Goal: Information Seeking & Learning: Check status

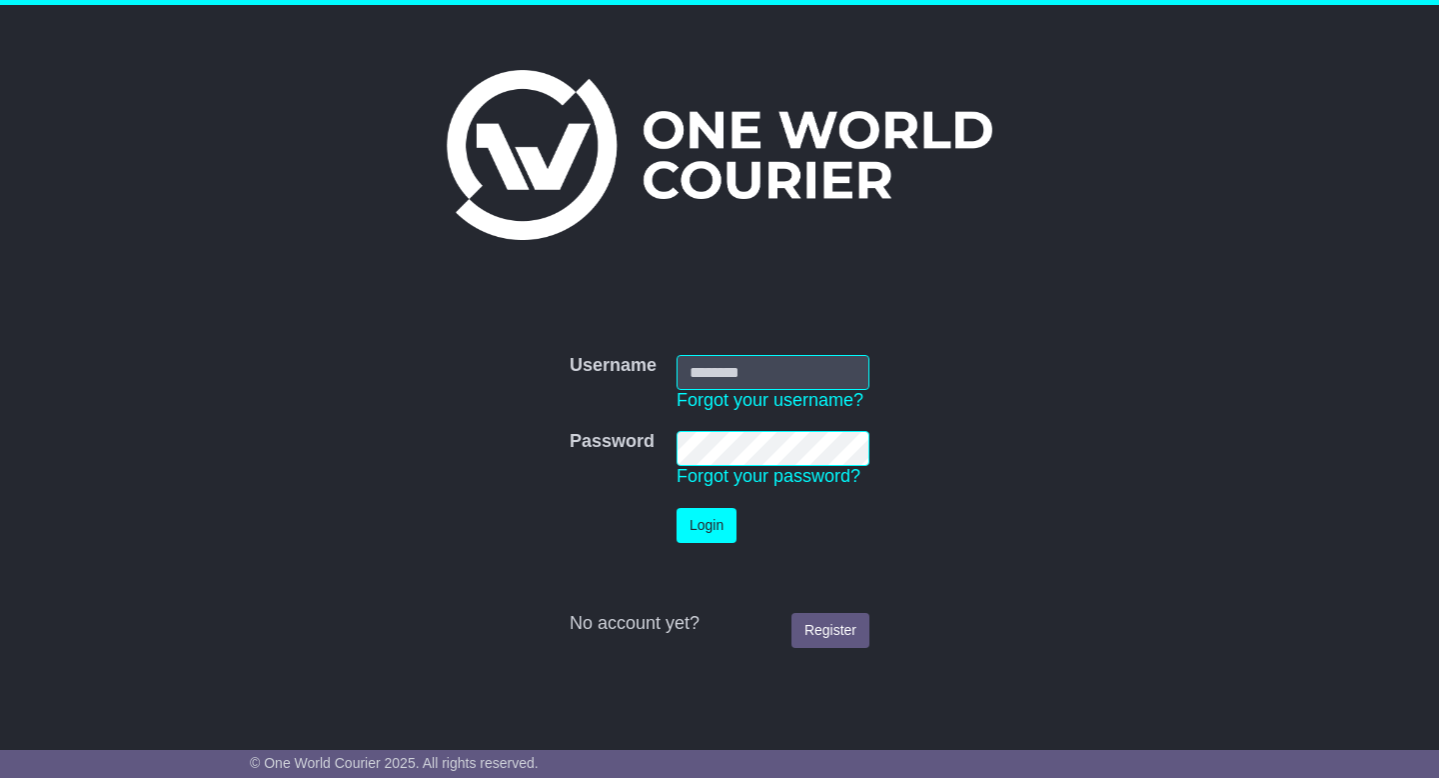
type input "**********"
click at [717, 517] on button "Login" at bounding box center [707, 525] width 60 height 35
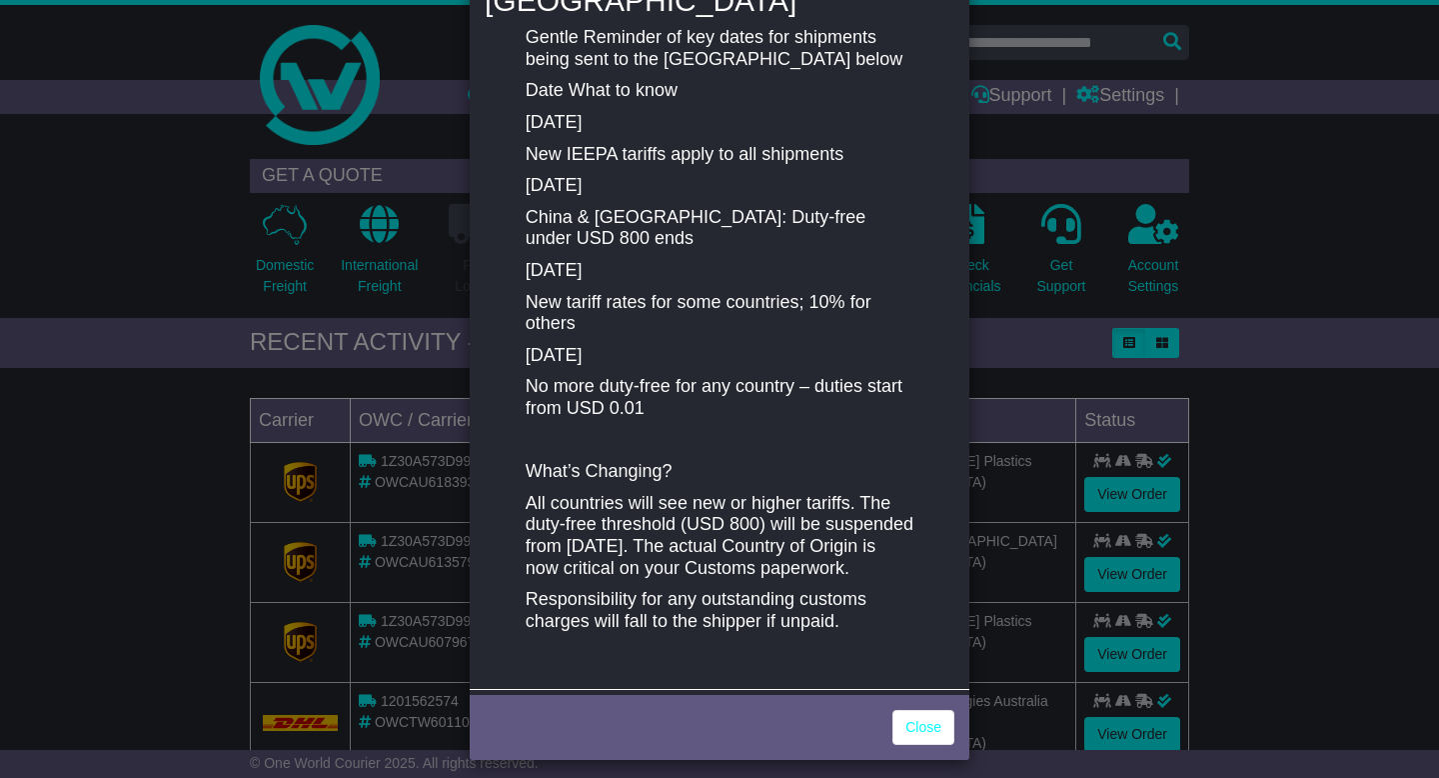
scroll to position [329, 0]
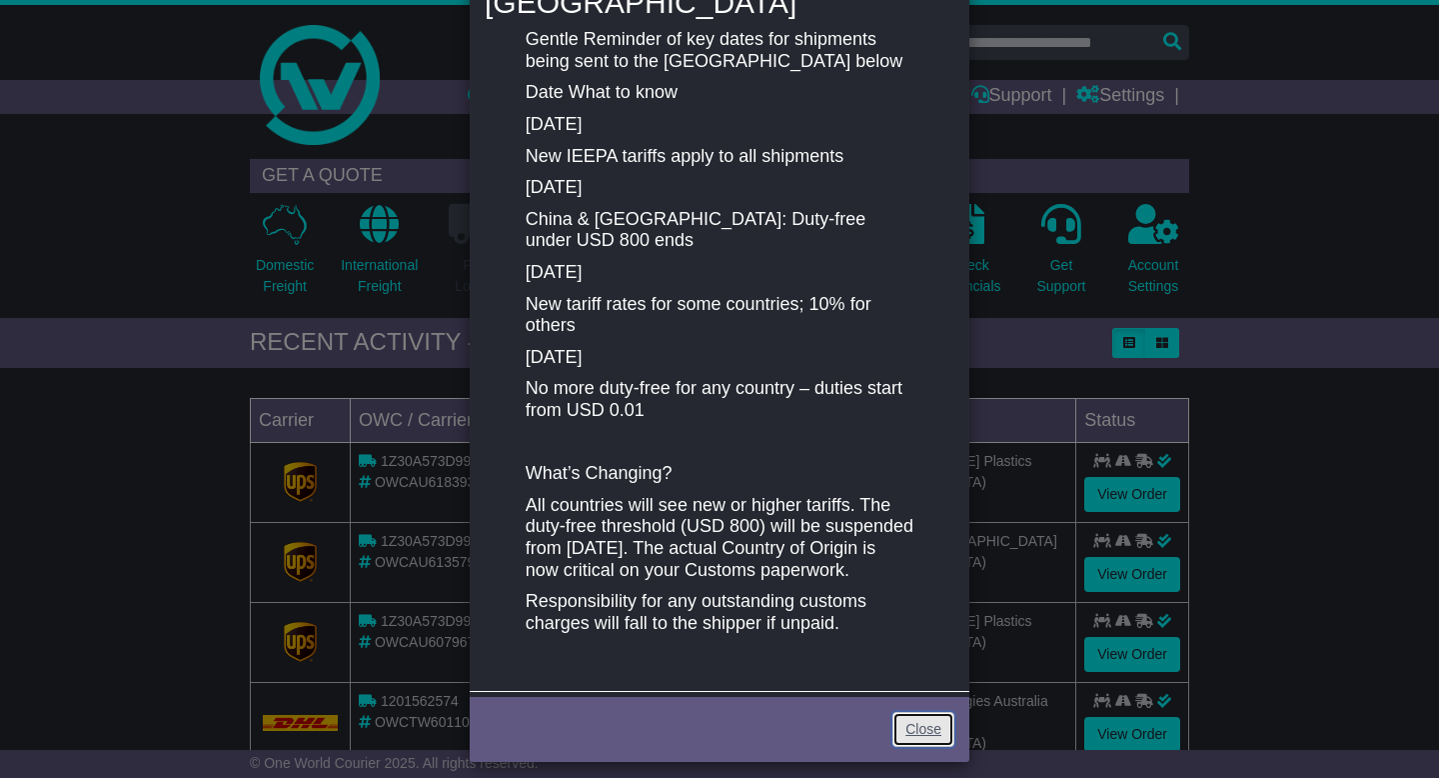
click at [905, 712] on link "Close" at bounding box center [924, 729] width 62 height 35
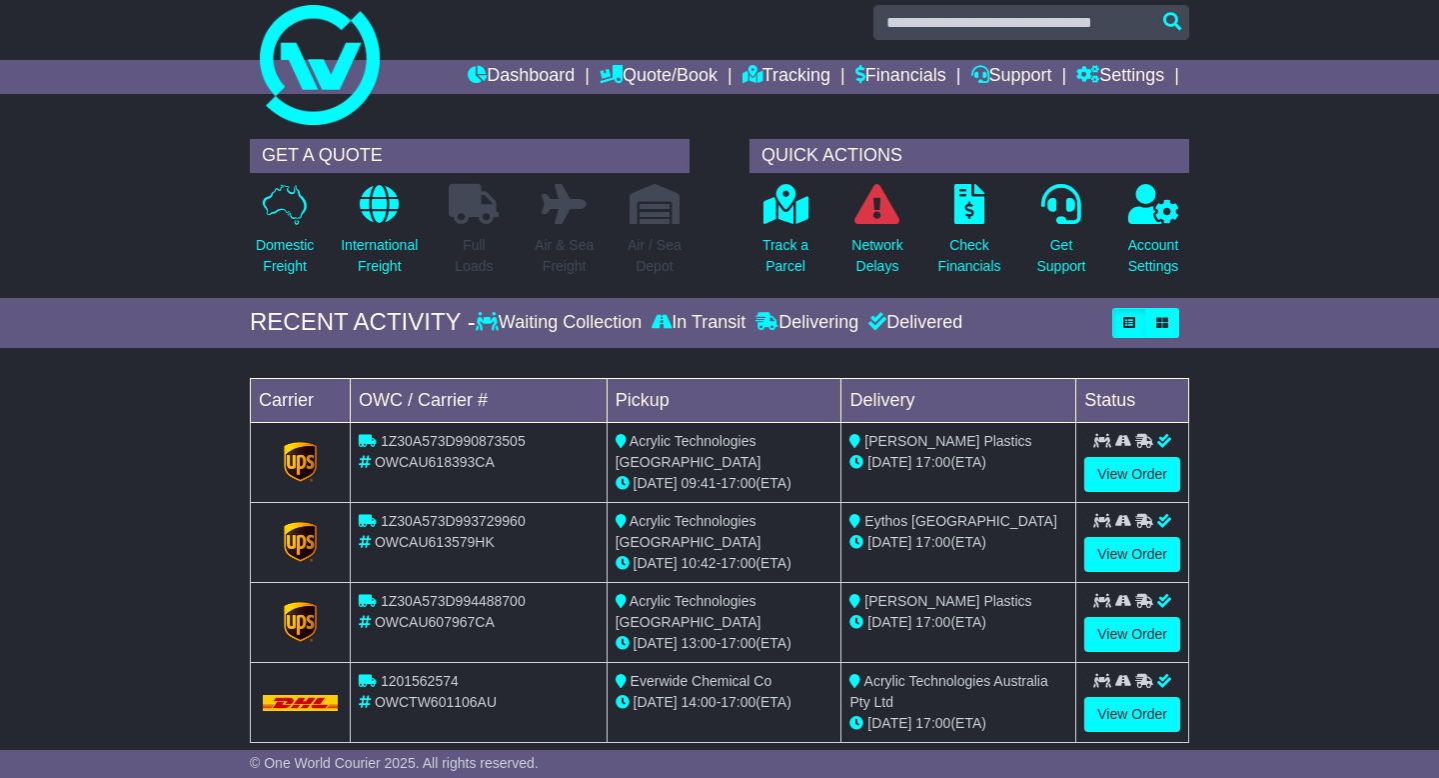
scroll to position [0, 0]
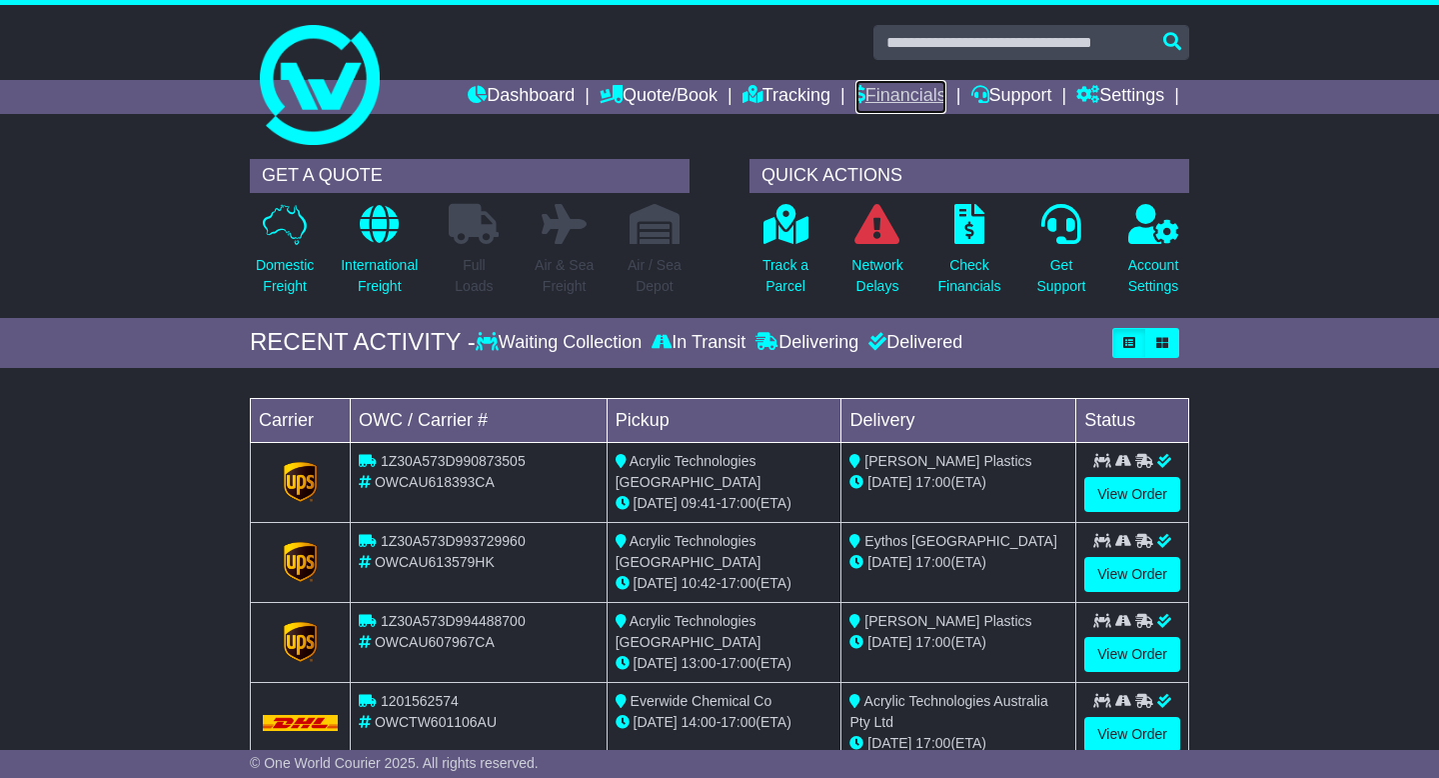
click at [887, 95] on link "Financials" at bounding box center [901, 97] width 91 height 34
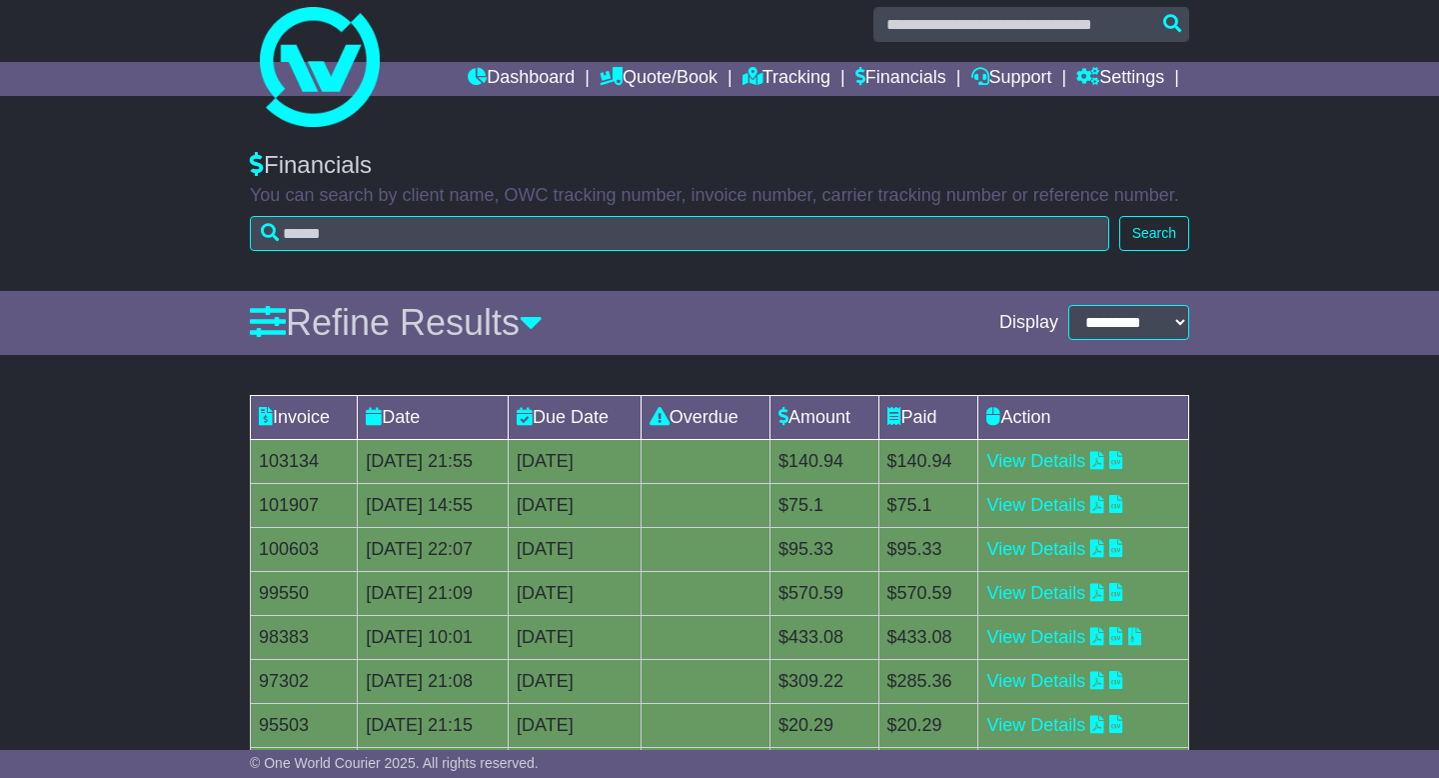
scroll to position [11, 0]
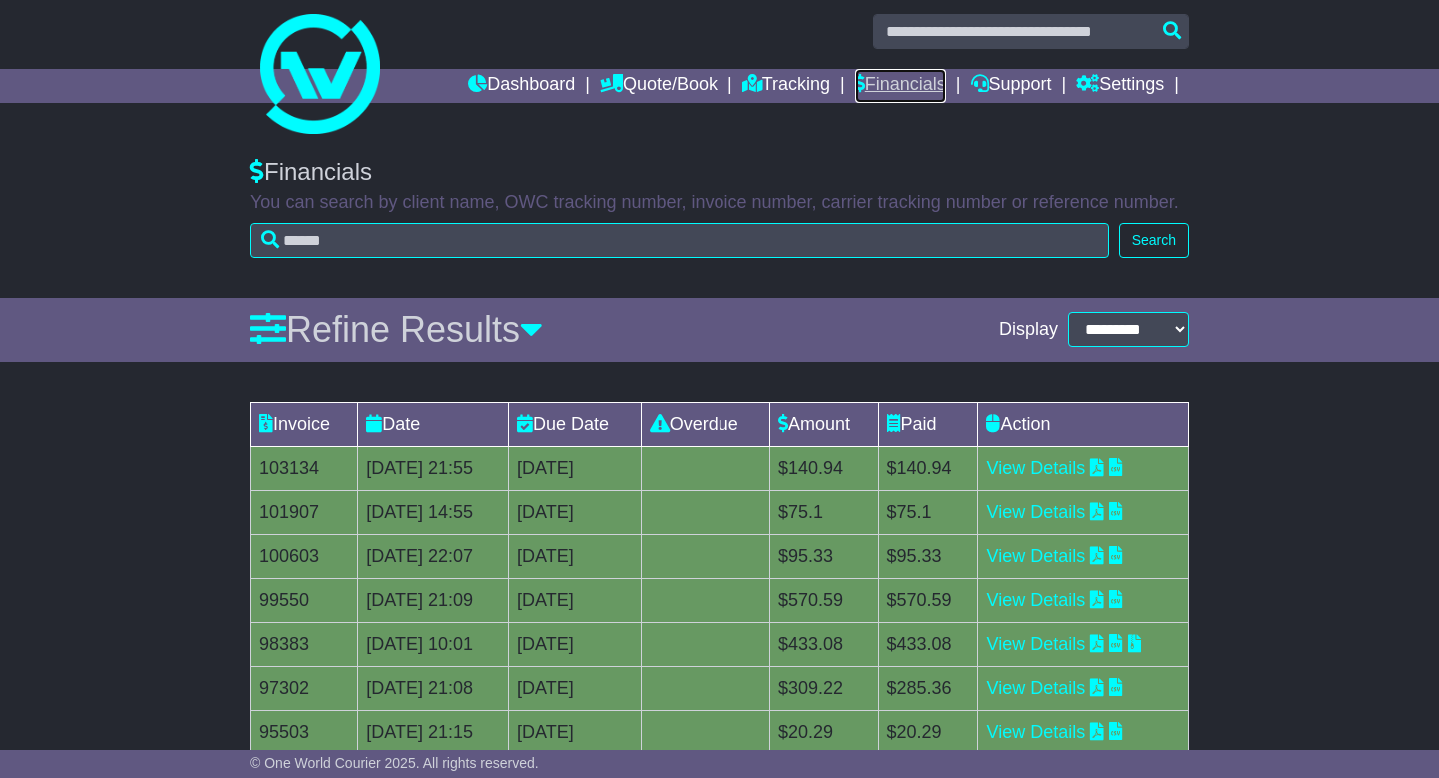
click at [906, 76] on link "Financials" at bounding box center [901, 86] width 91 height 34
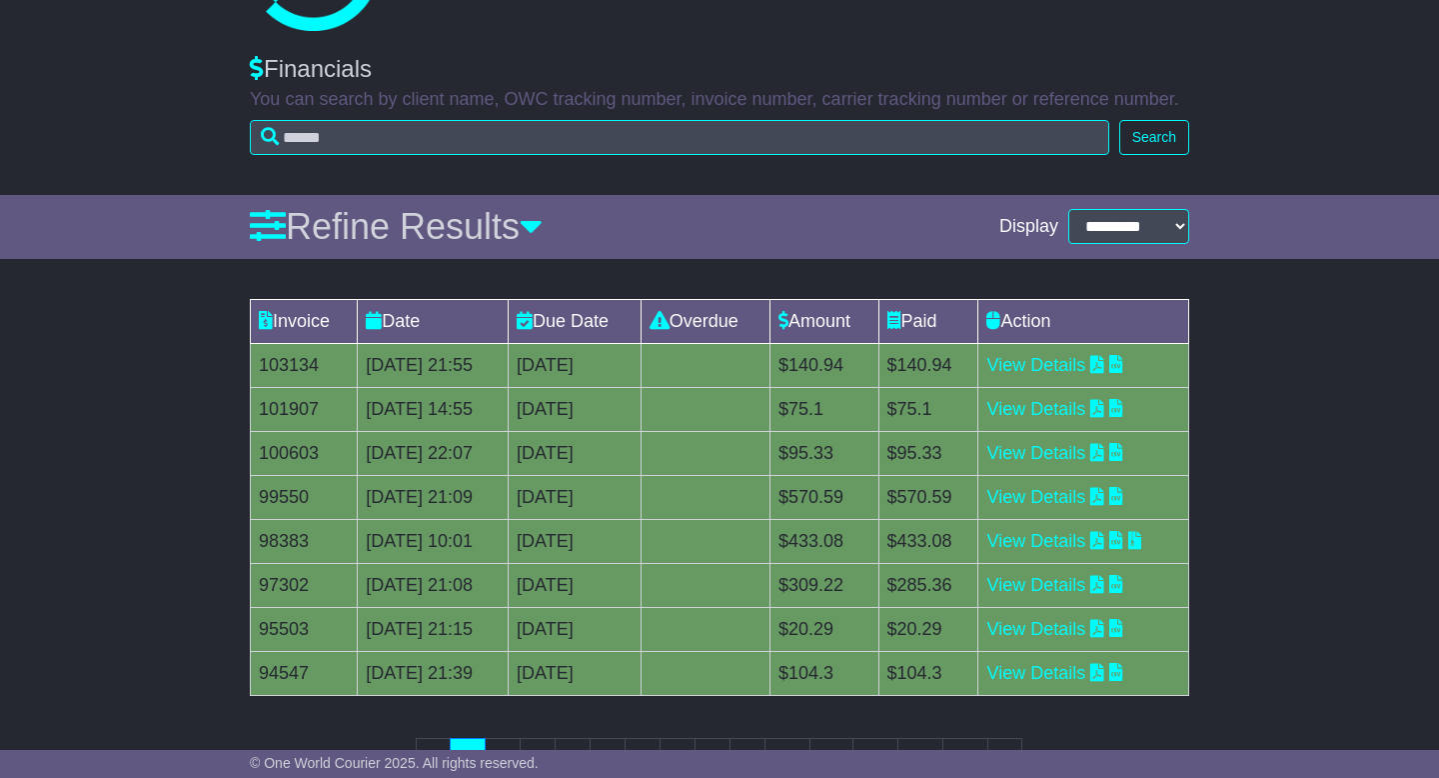
scroll to position [190, 0]
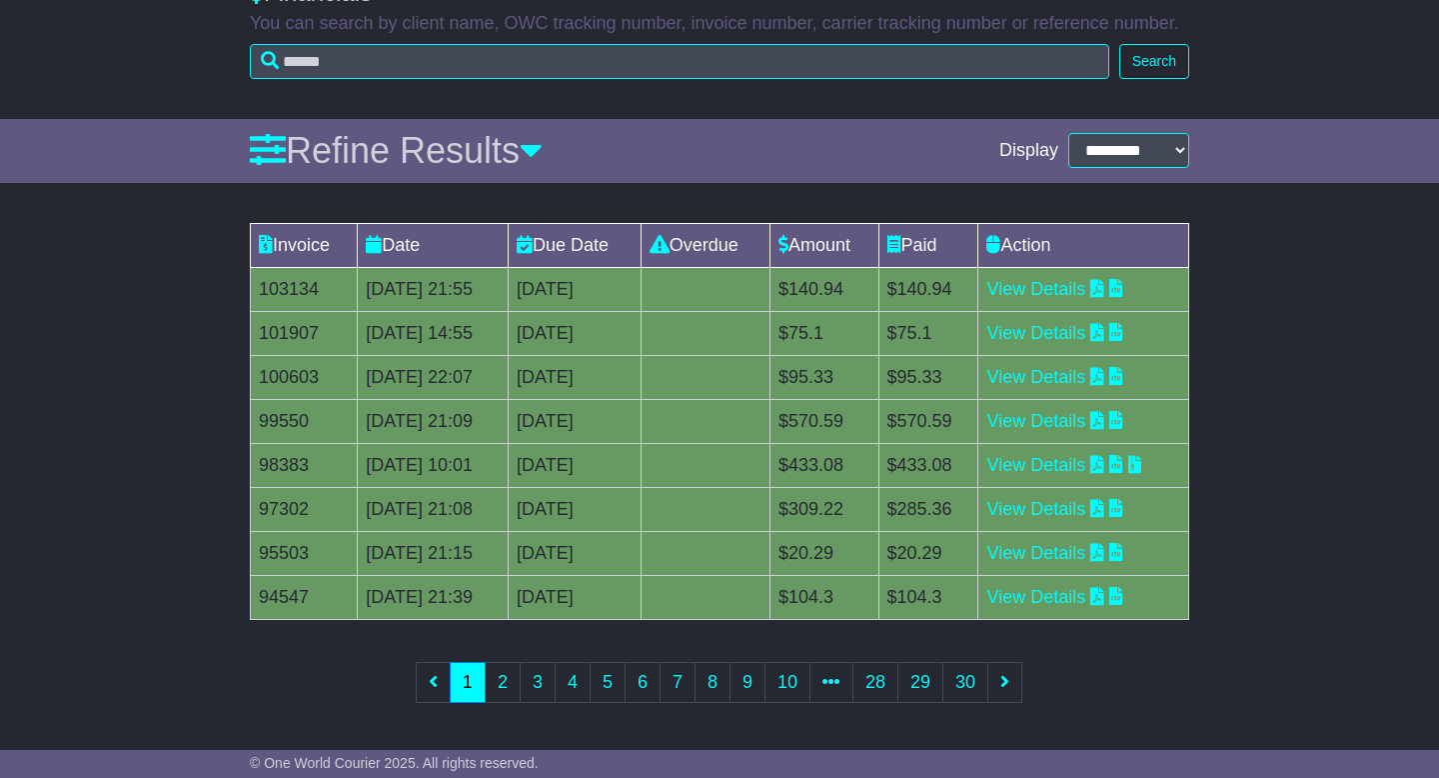
click at [844, 377] on td "$95.33" at bounding box center [825, 377] width 108 height 44
click at [1286, 460] on div "Invoice Date Due Date Overdue Amount Paid Action 103134 17 Jul 2025 21:55 31st …" at bounding box center [719, 476] width 1439 height 527
click at [542, 148] on icon at bounding box center [531, 150] width 23 height 36
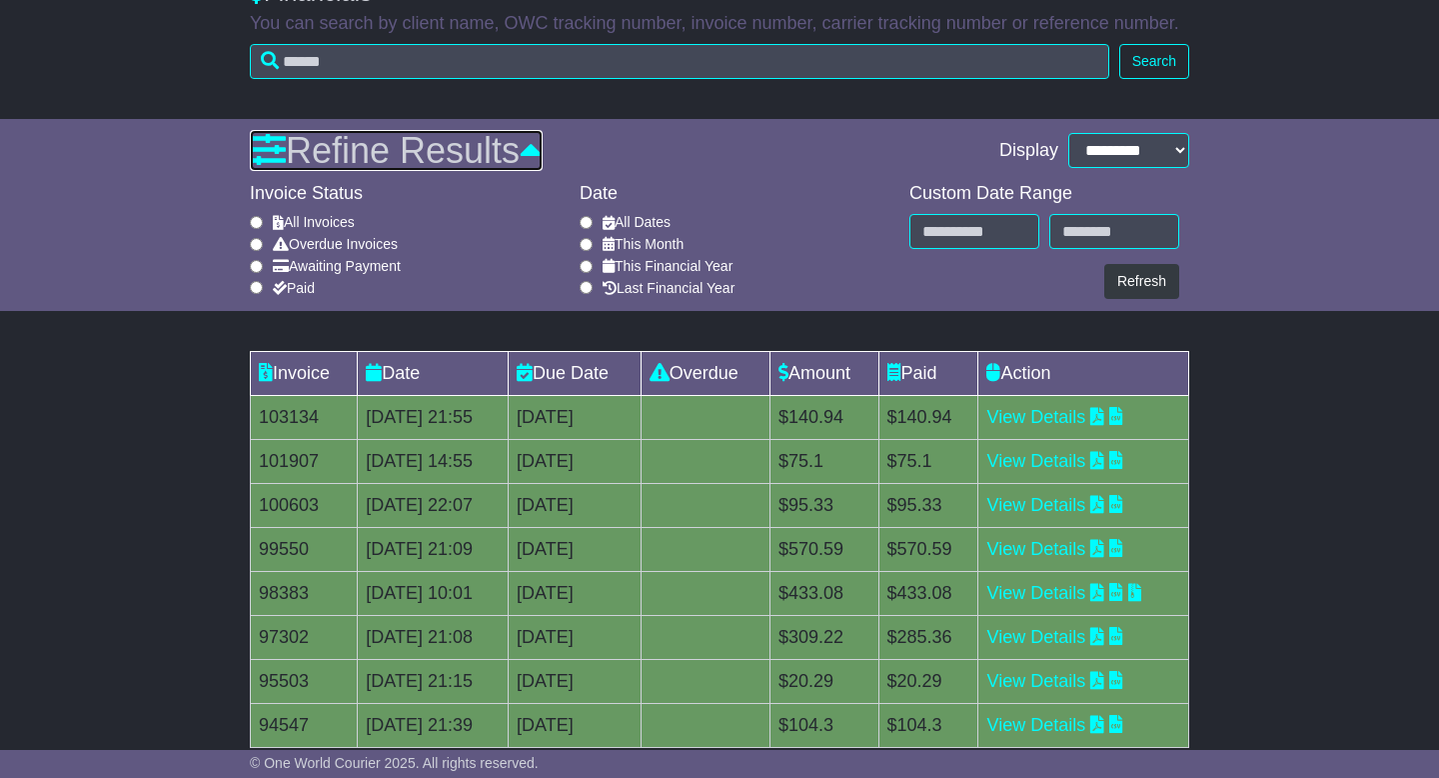
click at [543, 150] on icon at bounding box center [531, 150] width 23 height 36
